Goal: Task Accomplishment & Management: Complete application form

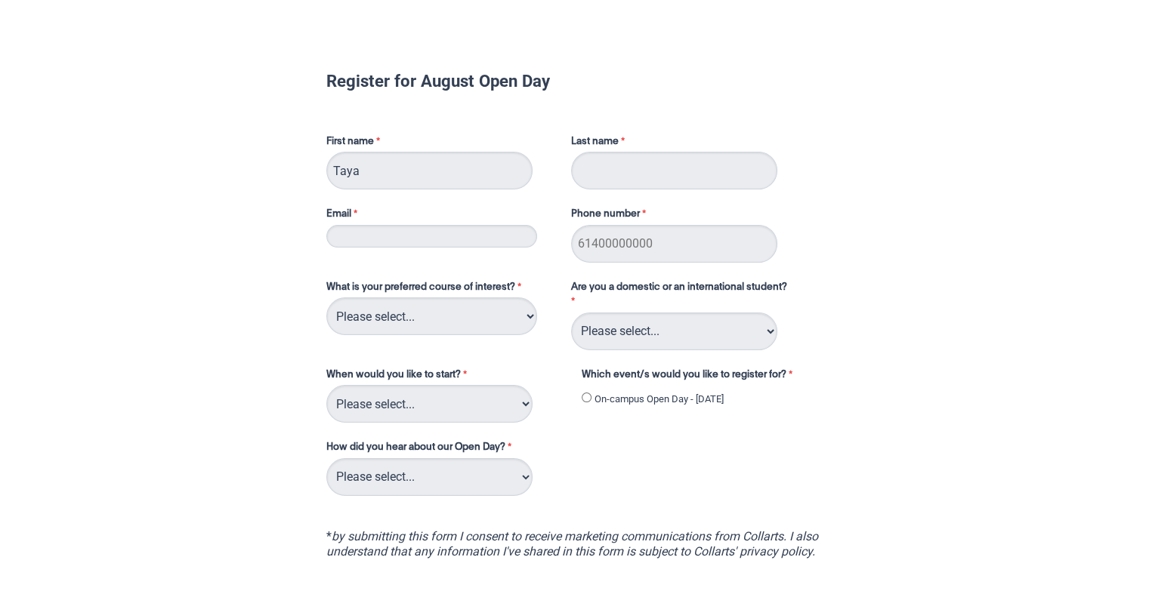
type input "Taya"
click at [598, 180] on input "Last name" at bounding box center [674, 171] width 206 height 38
type input "[PERSON_NAME]"
click at [432, 233] on input "Email" at bounding box center [431, 236] width 211 height 23
type input "[EMAIL_ADDRESS][DOMAIN_NAME]"
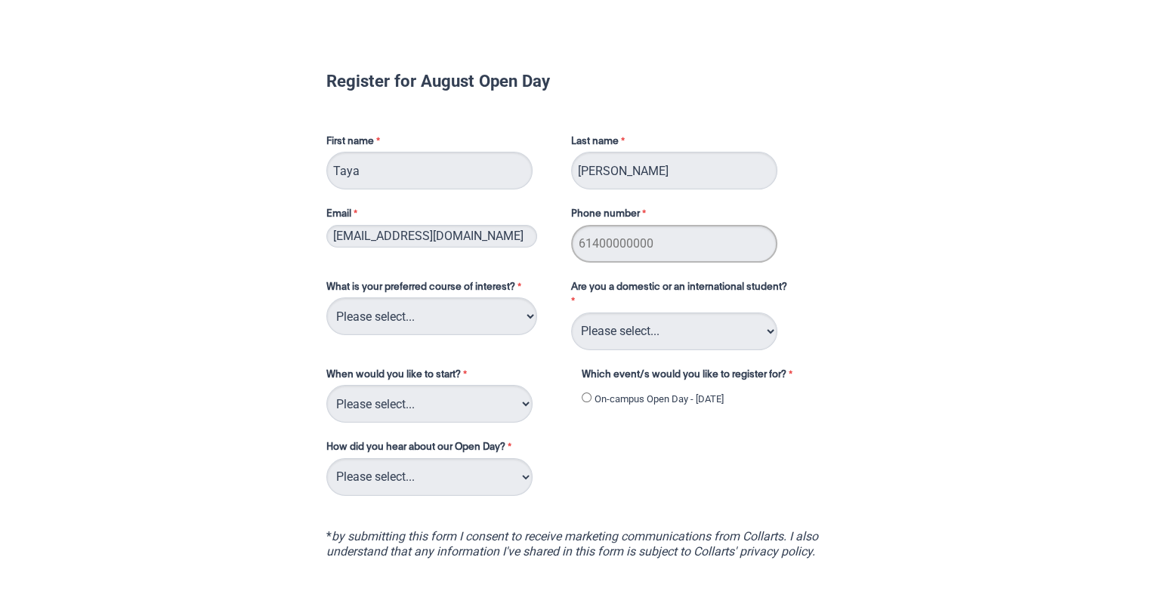
click at [650, 249] on input "Phone number" at bounding box center [674, 244] width 206 height 38
type input "61433799745"
click at [824, 284] on div "What is your preferred course of interest? Please select... 2D Animation Acting…" at bounding box center [574, 382] width 509 height 233
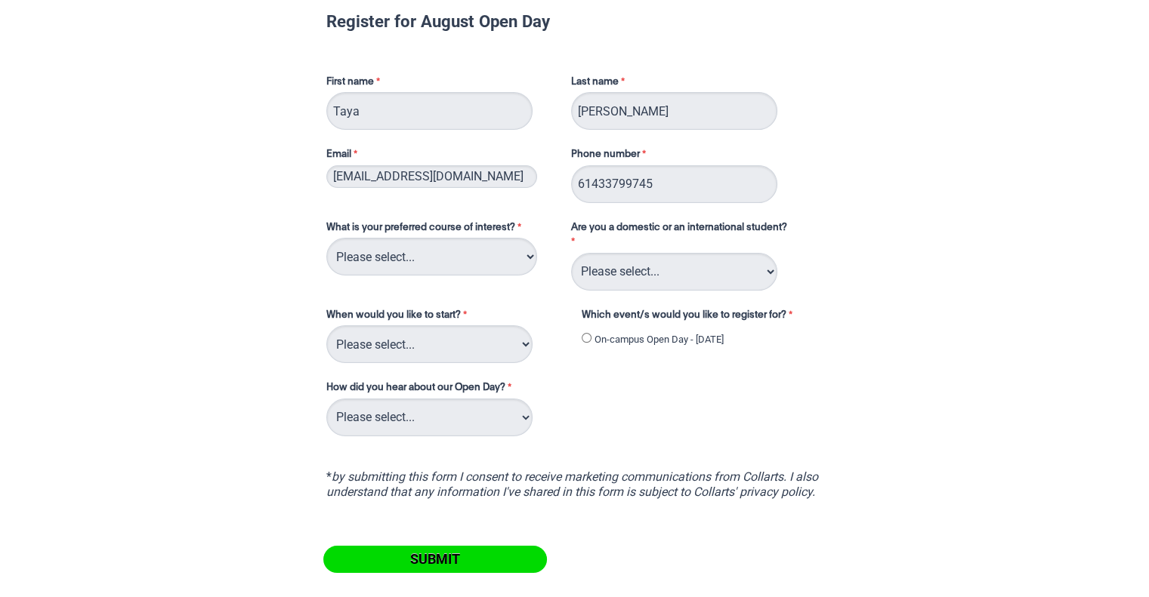
scroll to position [60, 0]
click at [432, 260] on select "Please select... 2D Animation Acting Audio Engineering Circus Arts Comedy Digit…" at bounding box center [431, 256] width 211 height 38
select select "tfa_101"
click at [326, 237] on select "Please select... 2D Animation Acting Audio Engineering Circus Arts Comedy Digit…" at bounding box center [431, 256] width 211 height 38
click at [667, 280] on select "Please select... Domestic Student International Student" at bounding box center [674, 271] width 206 height 38
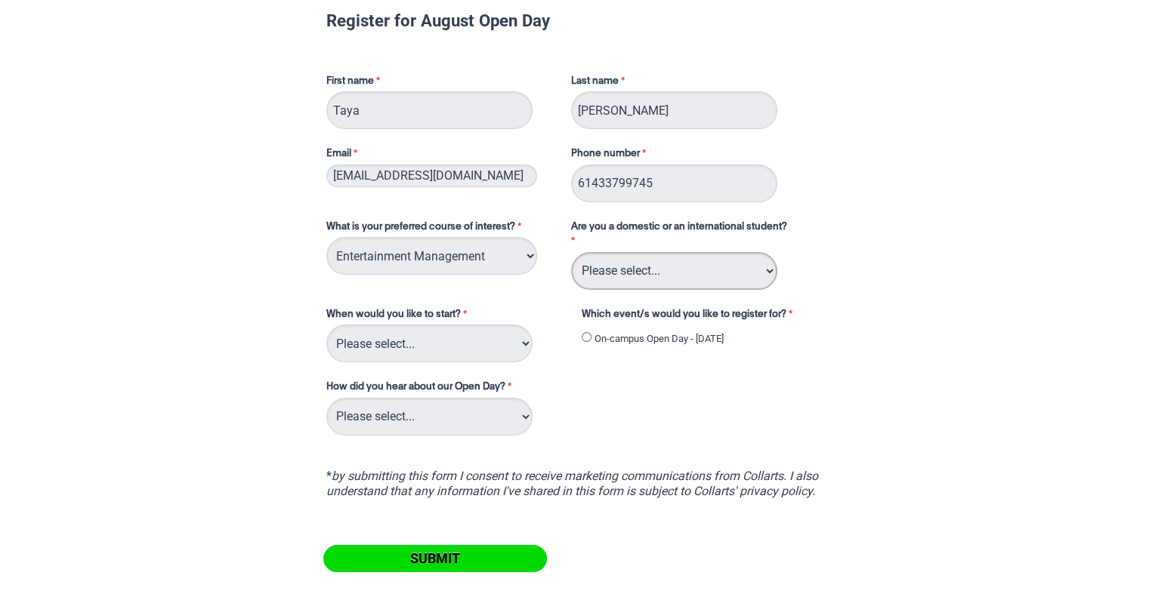
select select "tfa_126"
click at [571, 252] on select "Please select... Domestic Student International Student" at bounding box center [674, 271] width 206 height 38
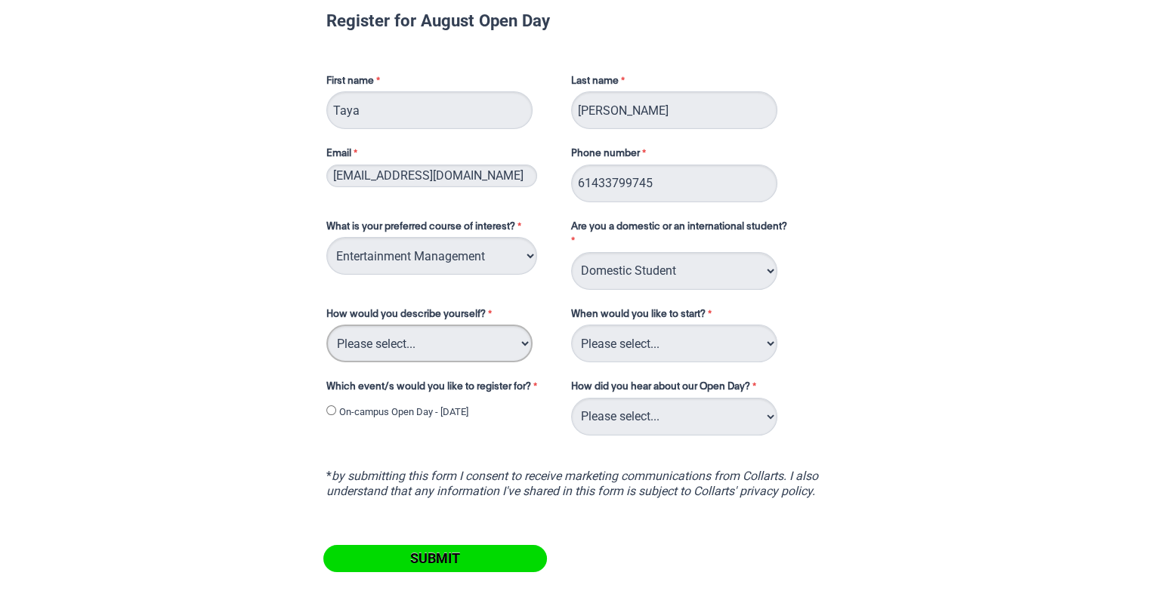
click at [501, 337] on select "Please select... I've completed Year 12 I'm looking for a career change I'm alr…" at bounding box center [429, 344] width 206 height 38
select select "tfa_69"
click at [326, 325] on select "Please select... I've completed Year 12 I'm looking for a career change I'm alr…" at bounding box center [429, 344] width 206 height 38
click at [652, 351] on select "Please select... Trimester 3 2025, starting September 2025 Trimester 1 2026, st…" at bounding box center [674, 344] width 206 height 38
select select "tfa_234"
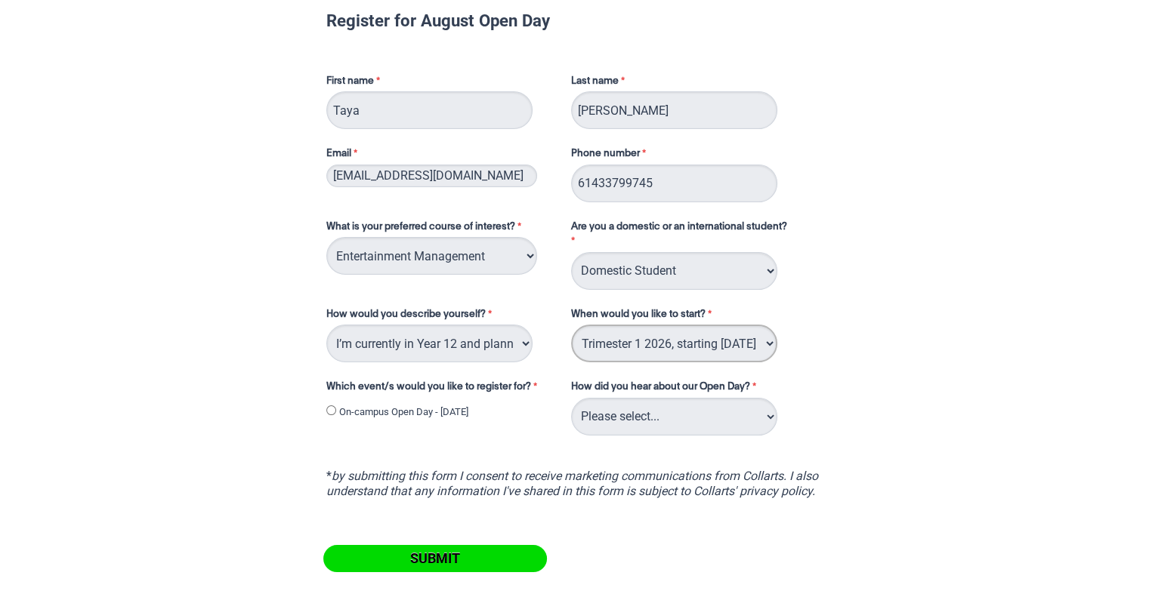
click at [571, 325] on select "Please select... Trimester 3 2025, starting September 2025 Trimester 1 2026, st…" at bounding box center [674, 344] width 206 height 38
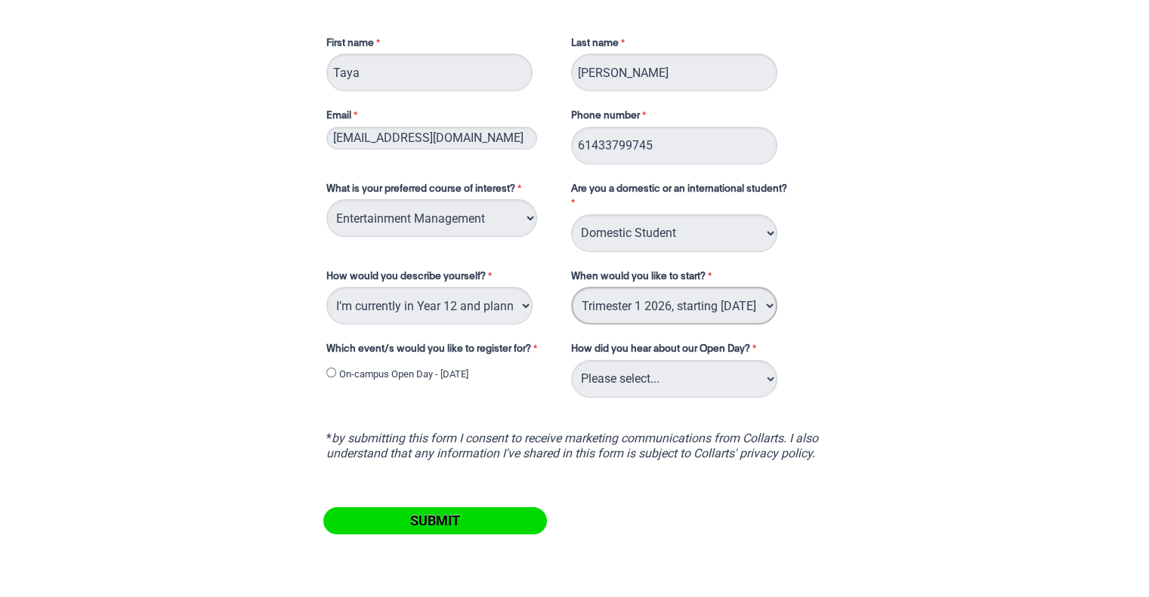
scroll to position [102, 0]
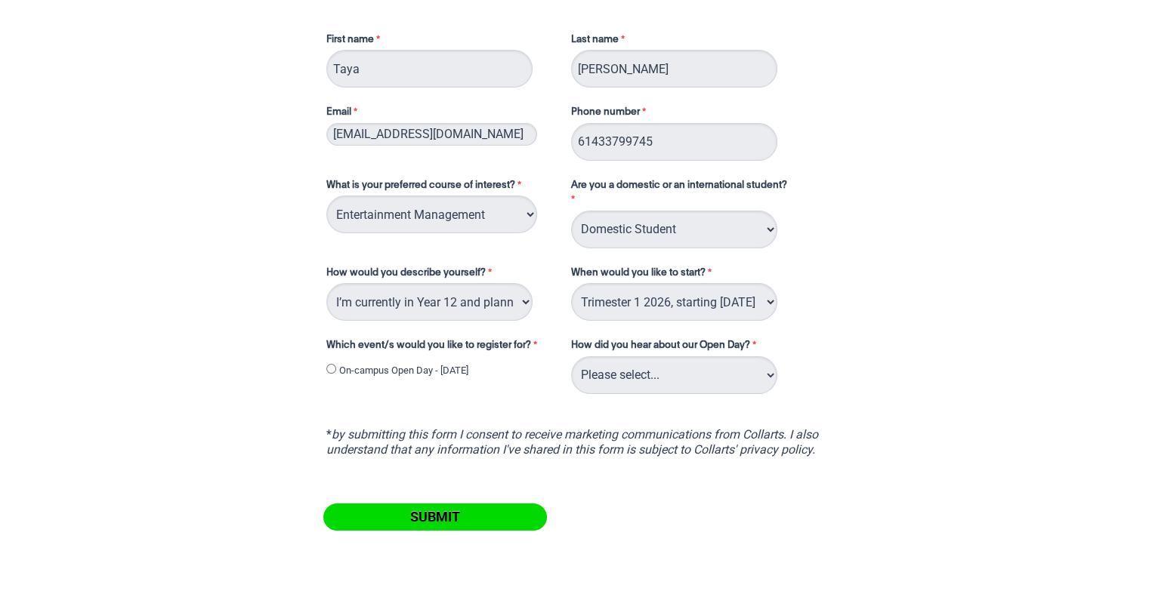
click at [409, 374] on label "On-campus Open Day - [DATE]" at bounding box center [403, 370] width 129 height 15
click at [336, 374] on input "On-campus Open Day - [DATE]" at bounding box center [331, 369] width 10 height 10
radio input "true"
click at [643, 385] on select "Please select... Career Advisor Career Expo Collarts Newsletter/Email Collarts …" at bounding box center [674, 375] width 206 height 38
select select "tfa_229"
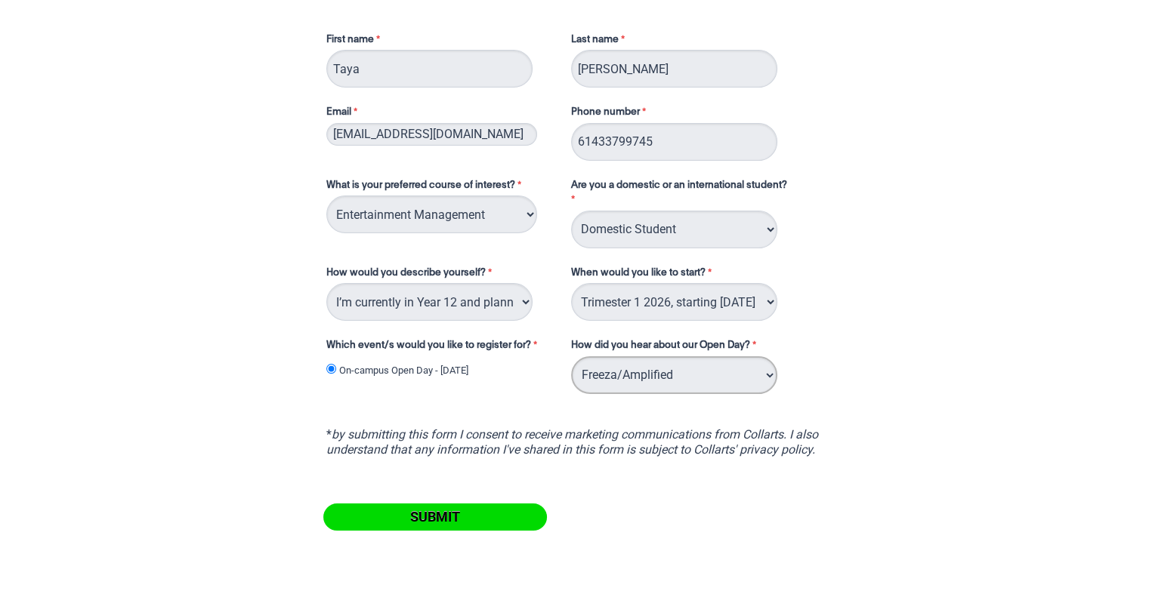
click at [571, 356] on select "Please select... Career Advisor Career Expo Collarts Newsletter/Email Collarts …" at bounding box center [674, 375] width 206 height 38
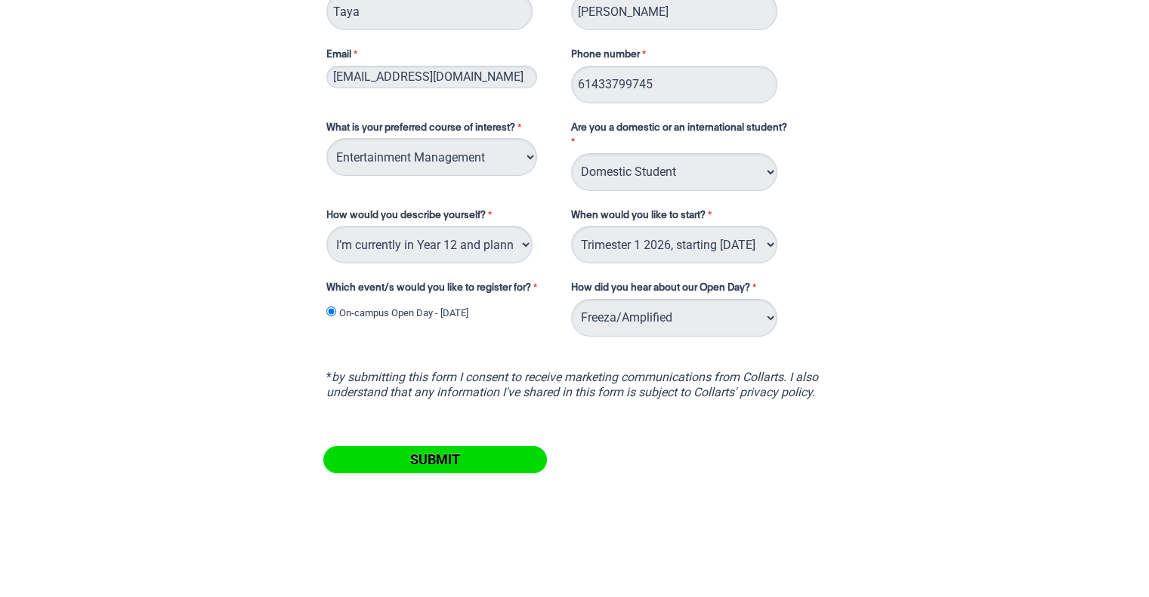
click at [447, 470] on input "Submit" at bounding box center [435, 459] width 224 height 27
click at [735, 318] on select "Please select... Career Advisor Career Expo Collarts Newsletter/Email Collarts …" at bounding box center [674, 318] width 206 height 38
select select "tfa_144"
click at [571, 299] on select "Please select... Career Advisor Career Expo Collarts Newsletter/Email Collarts …" at bounding box center [674, 318] width 206 height 38
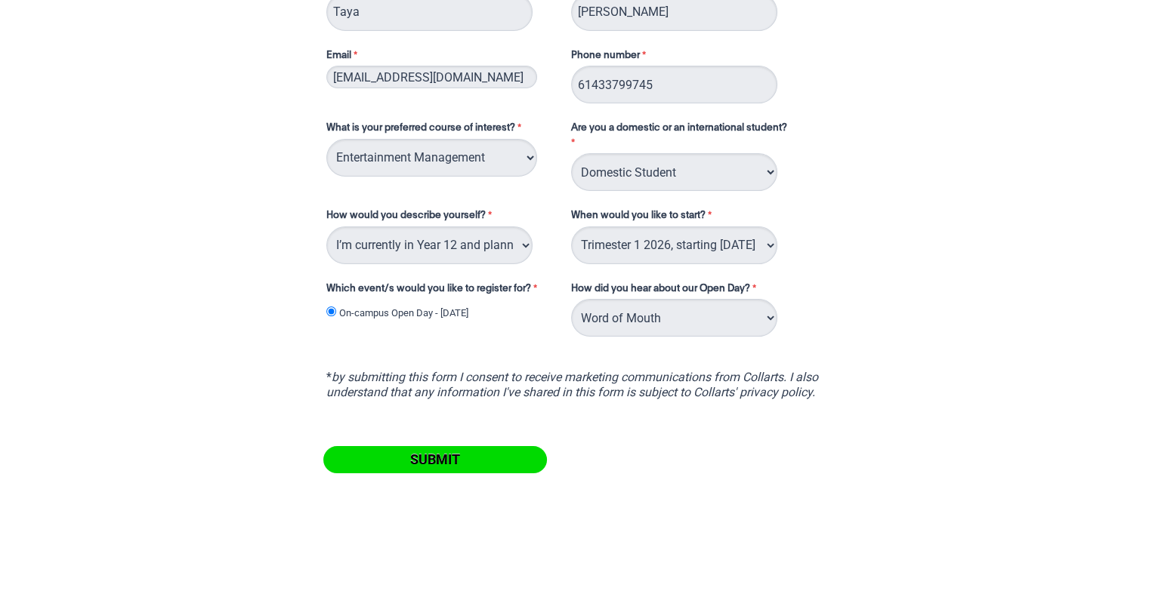
click at [491, 461] on input "Submit" at bounding box center [435, 459] width 224 height 27
